Goal: Information Seeking & Learning: Compare options

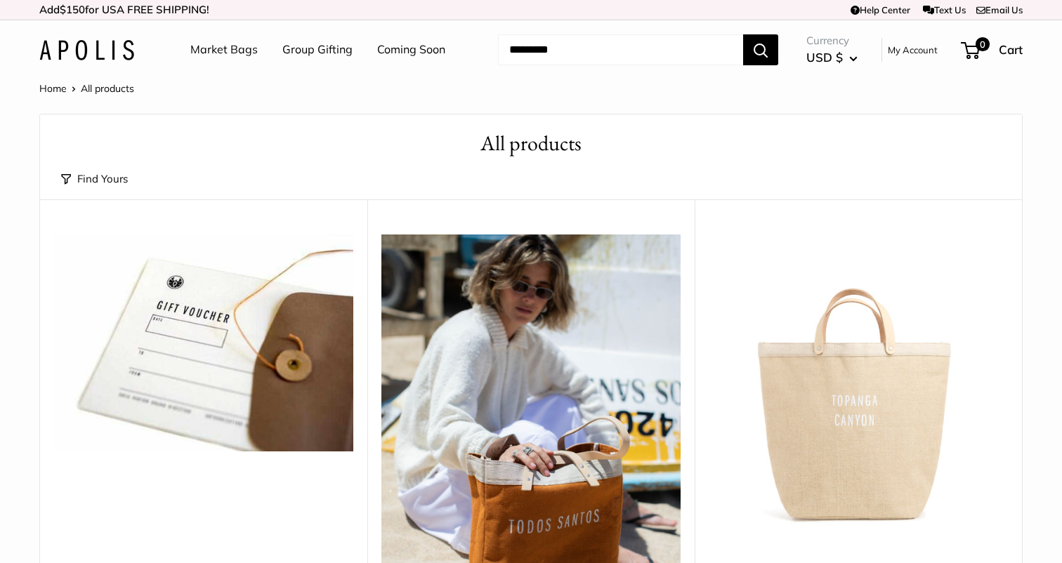
click at [528, 44] on input "Search..." at bounding box center [620, 49] width 245 height 31
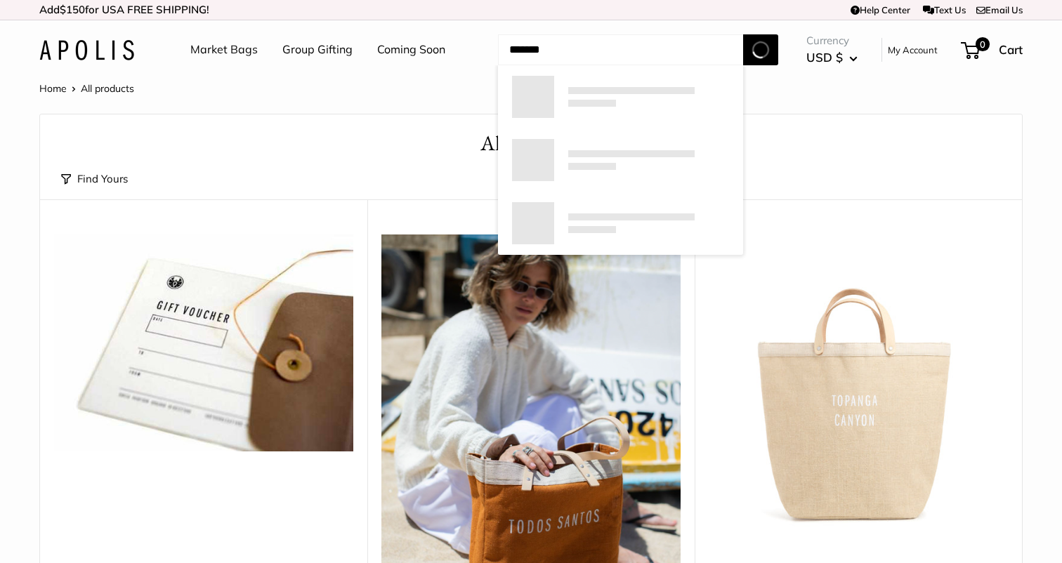
type input "******"
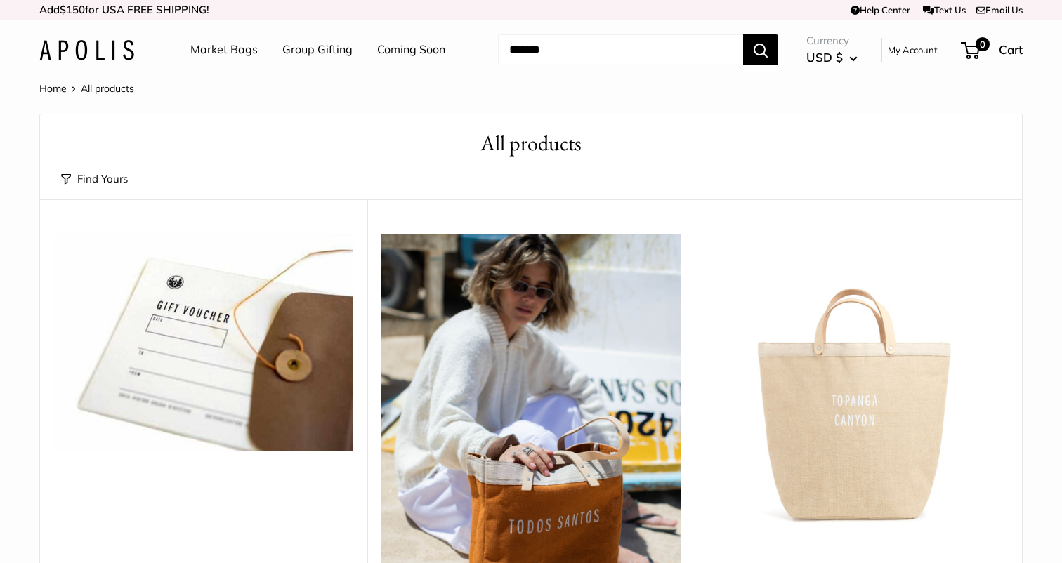
click at [654, 58] on input "******" at bounding box center [620, 49] width 245 height 31
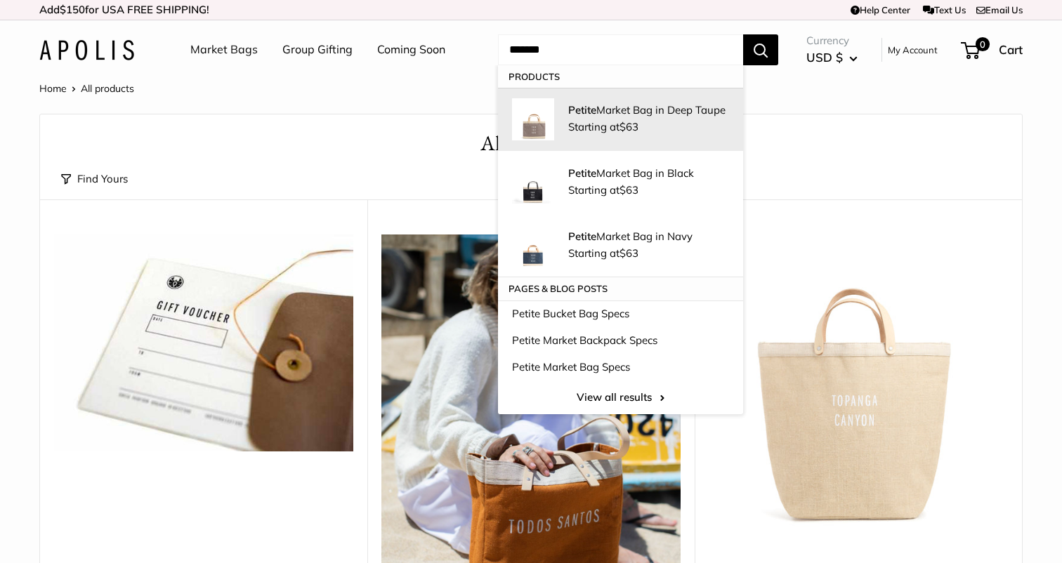
click at [639, 116] on p "Petite Market Bag in Deep Taupe" at bounding box center [648, 110] width 161 height 15
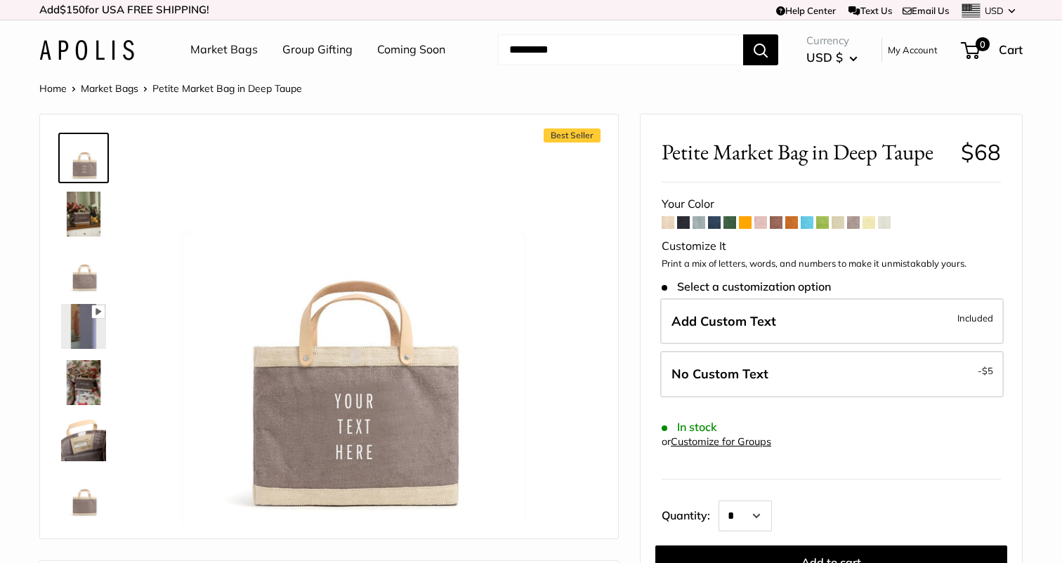
click at [133, 93] on link "Market Bags" at bounding box center [110, 88] width 58 height 13
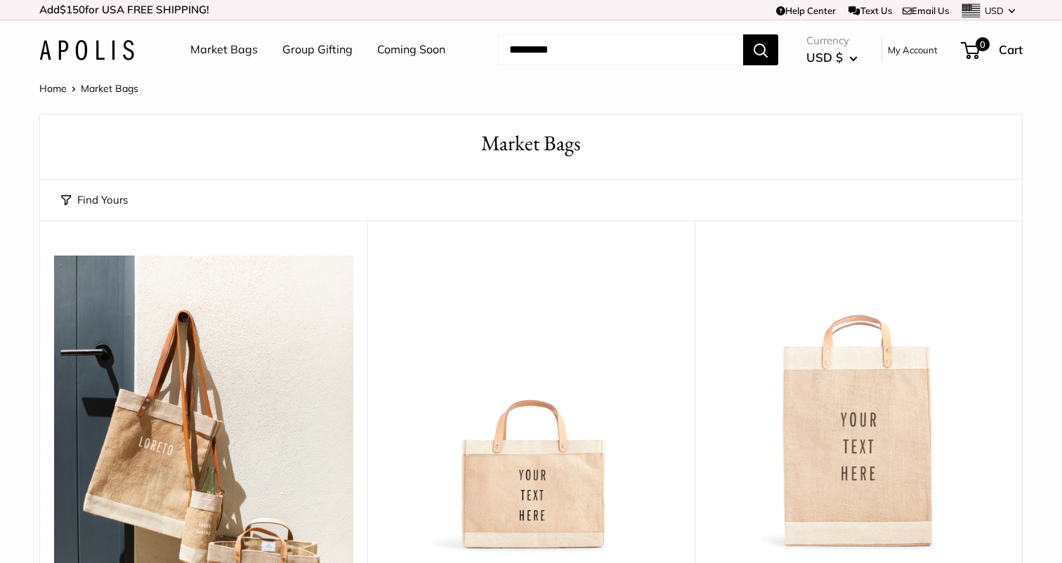
click at [115, 210] on div "Find Yours Find yours View" at bounding box center [531, 200] width 940 height 41
click at [115, 199] on button "Find Yours" at bounding box center [94, 200] width 67 height 20
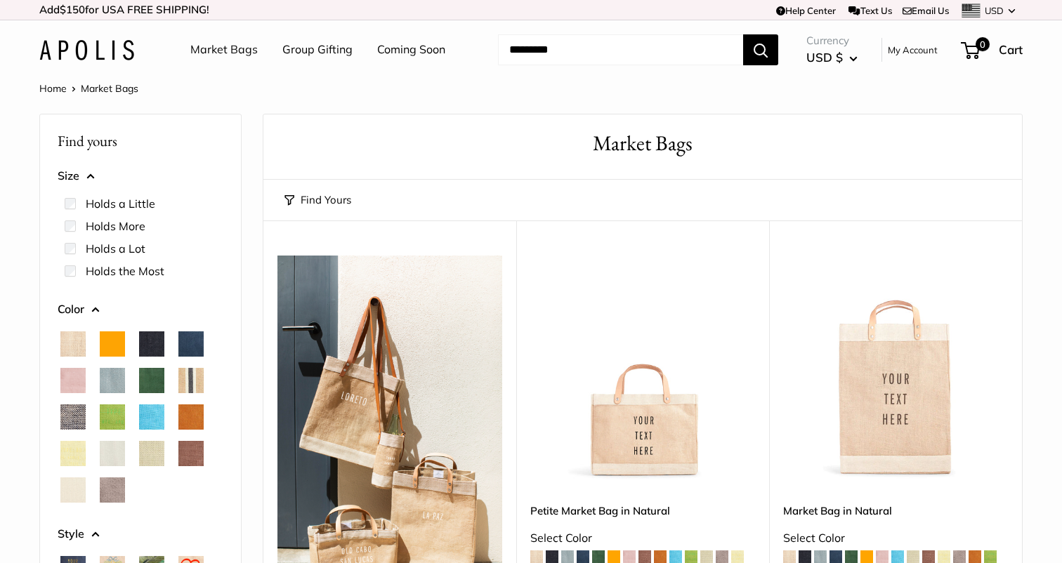
click at [107, 245] on label "Holds a Lot" at bounding box center [116, 248] width 60 height 17
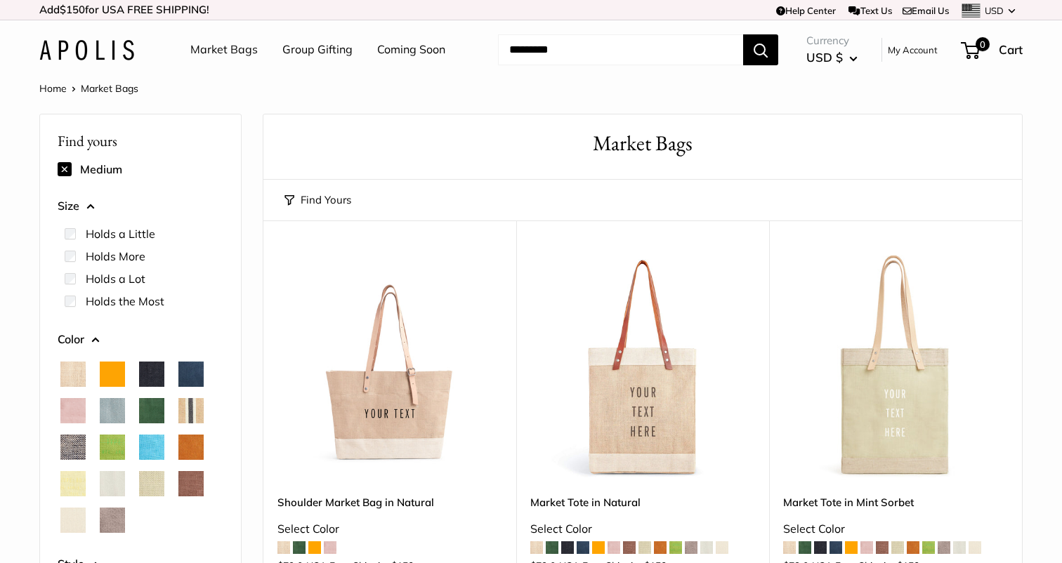
click at [103, 231] on label "Holds a Little" at bounding box center [121, 233] width 70 height 17
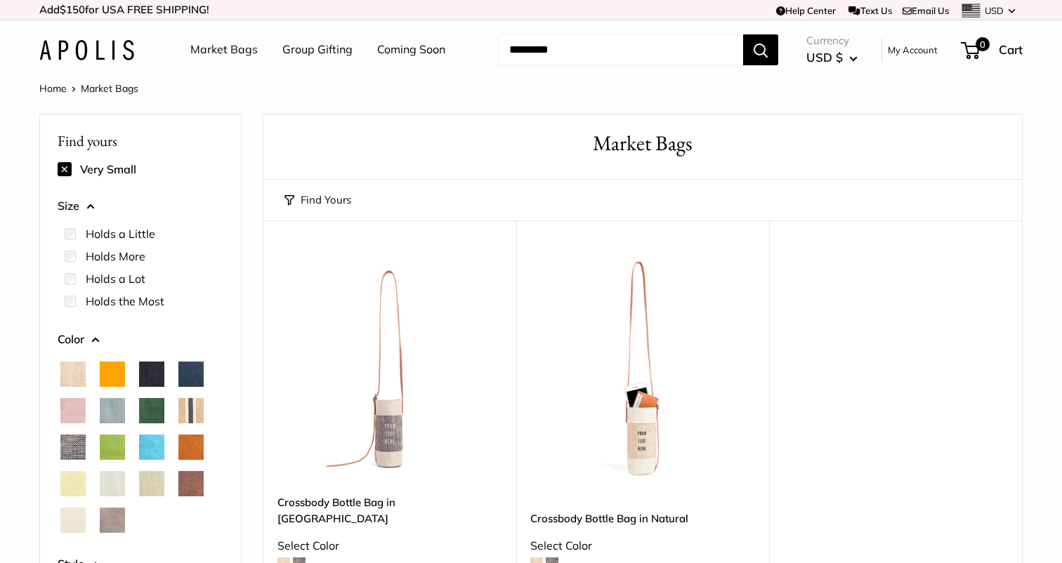
click at [100, 278] on label "Holds a Lot" at bounding box center [116, 278] width 60 height 17
click at [100, 258] on label "Holds More" at bounding box center [116, 256] width 60 height 17
